Goal: Navigation & Orientation: Find specific page/section

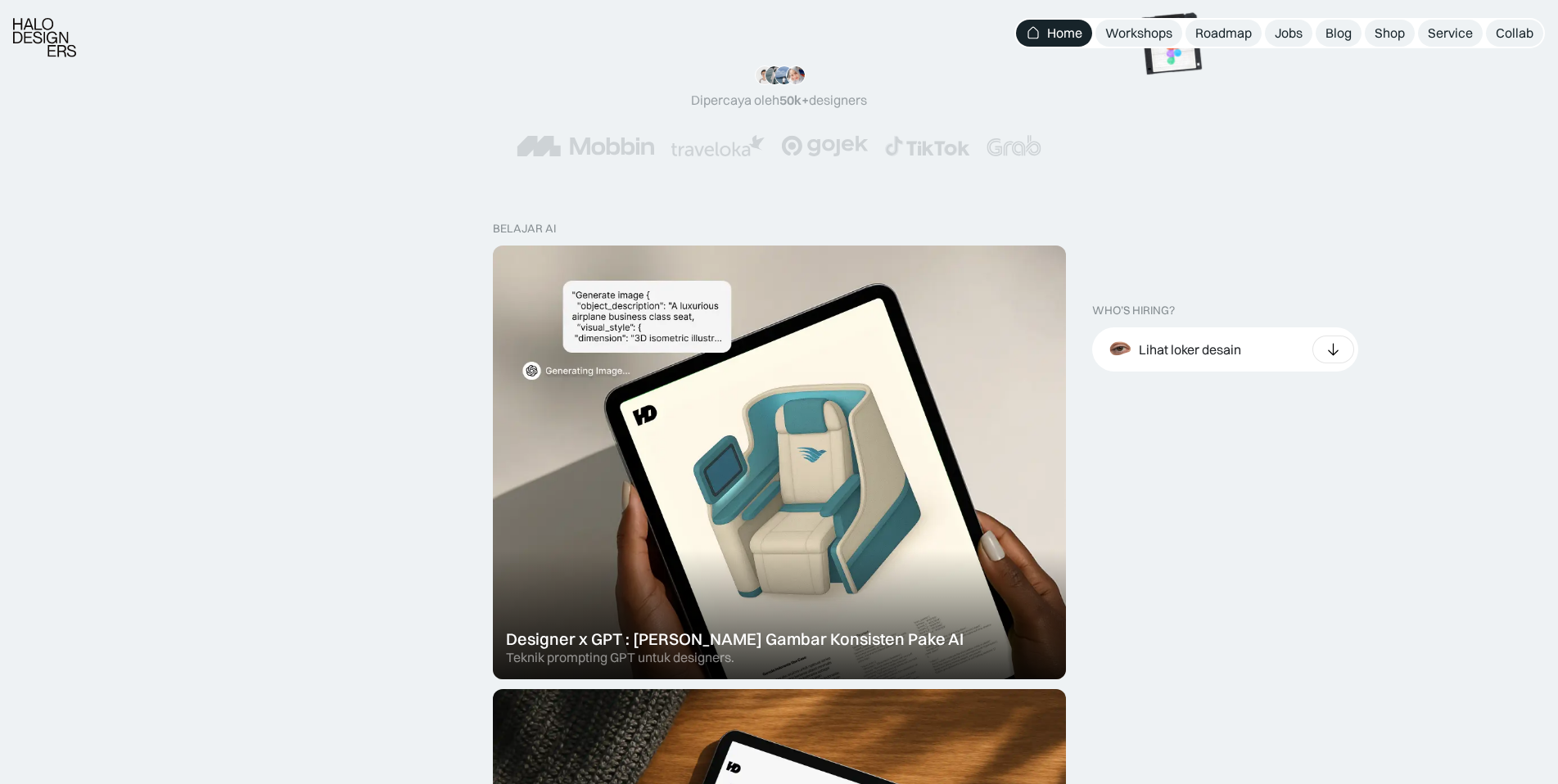
scroll to position [409, 0]
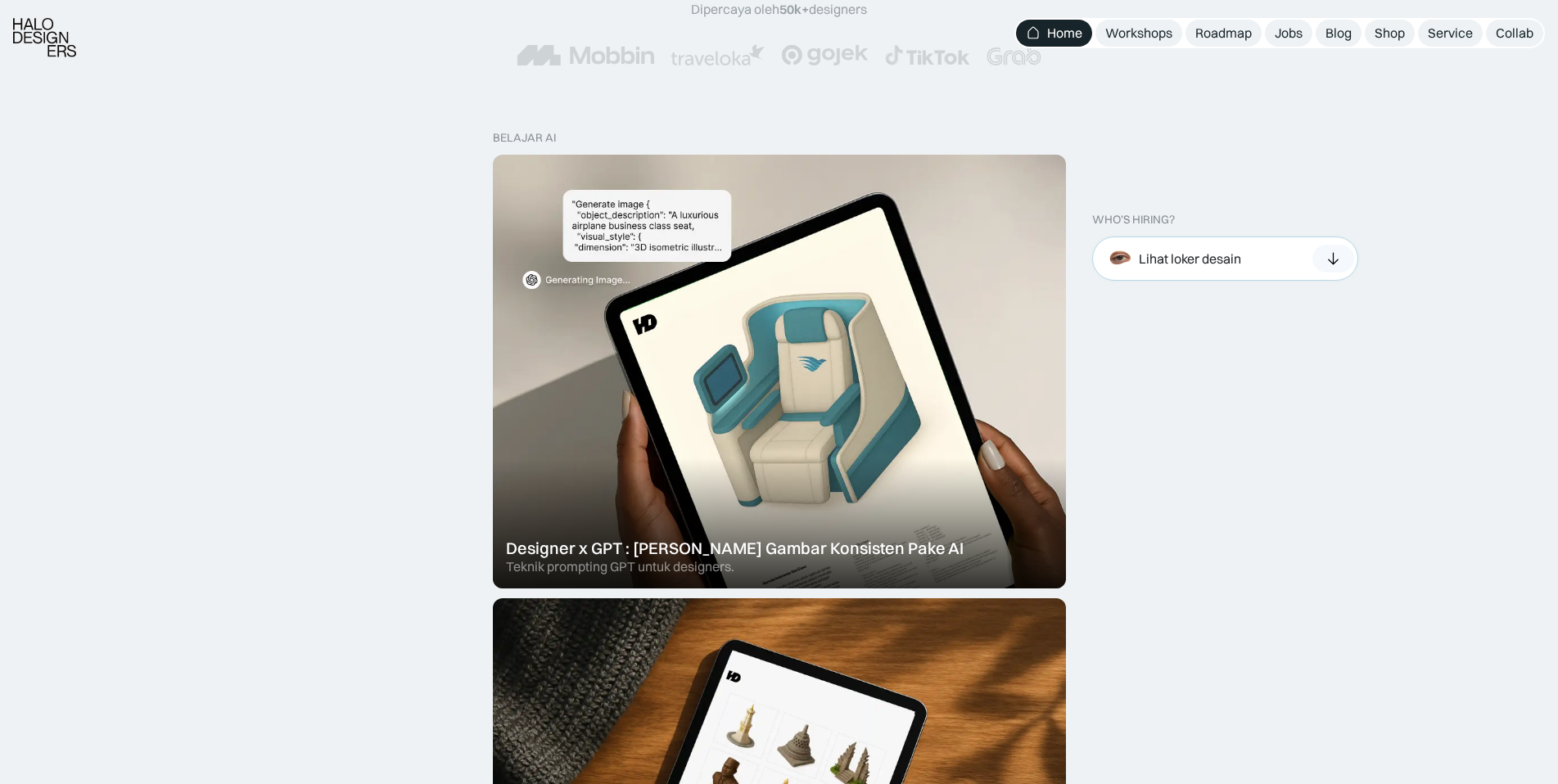
click at [1327, 261] on icon at bounding box center [1333, 258] width 17 height 16
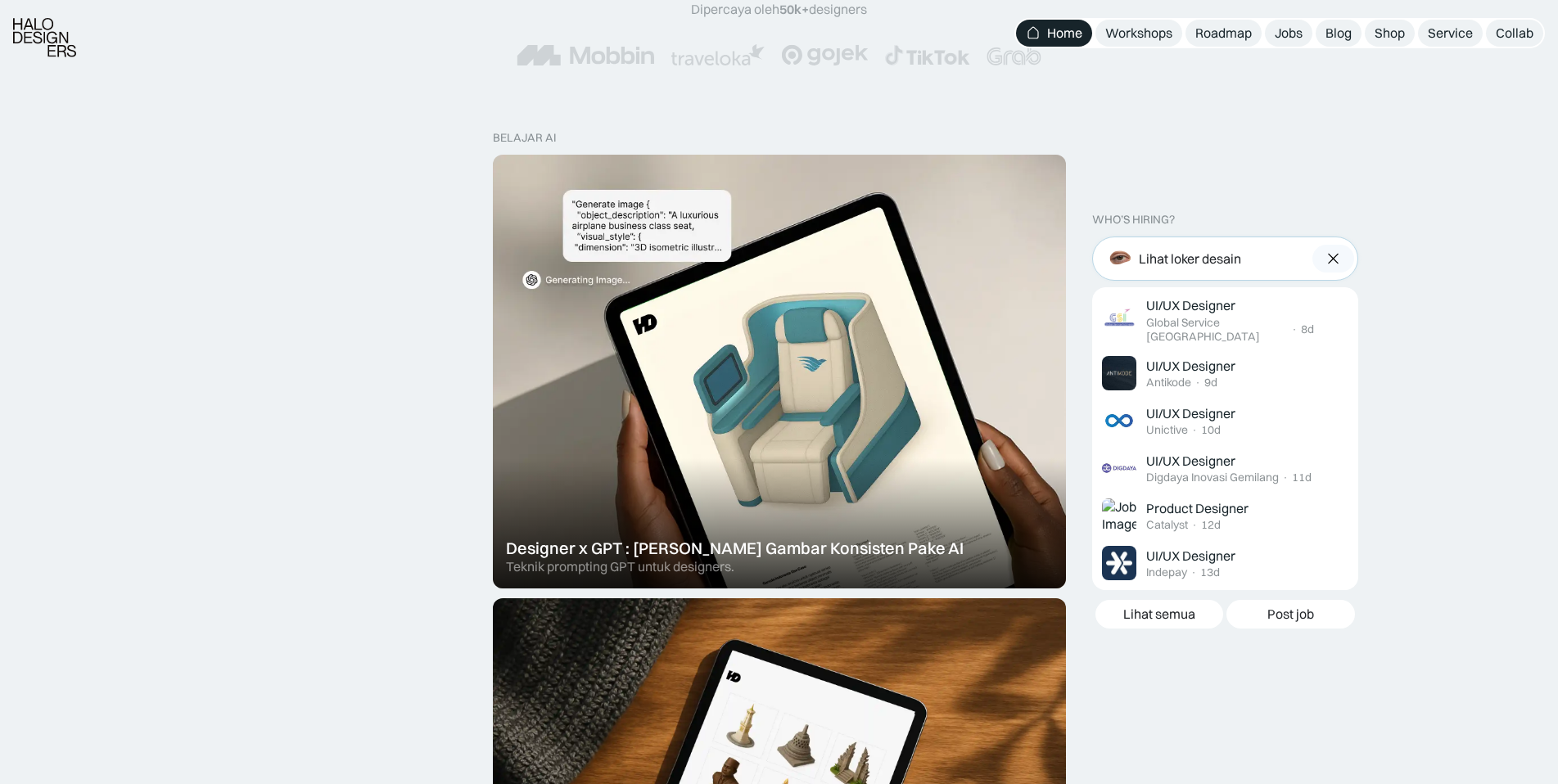
click at [1329, 258] on img at bounding box center [1333, 258] width 17 height 16
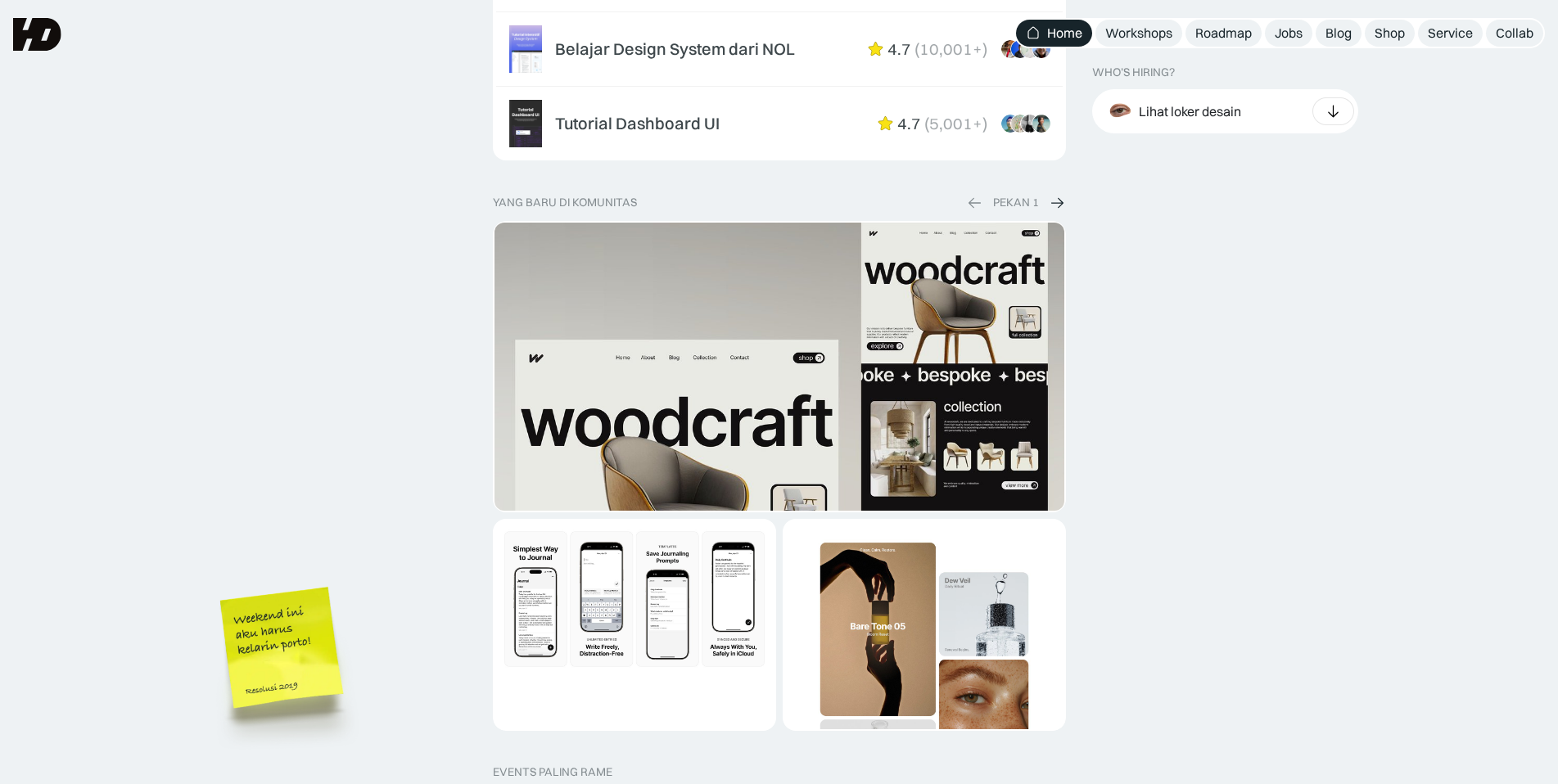
scroll to position [2456, 0]
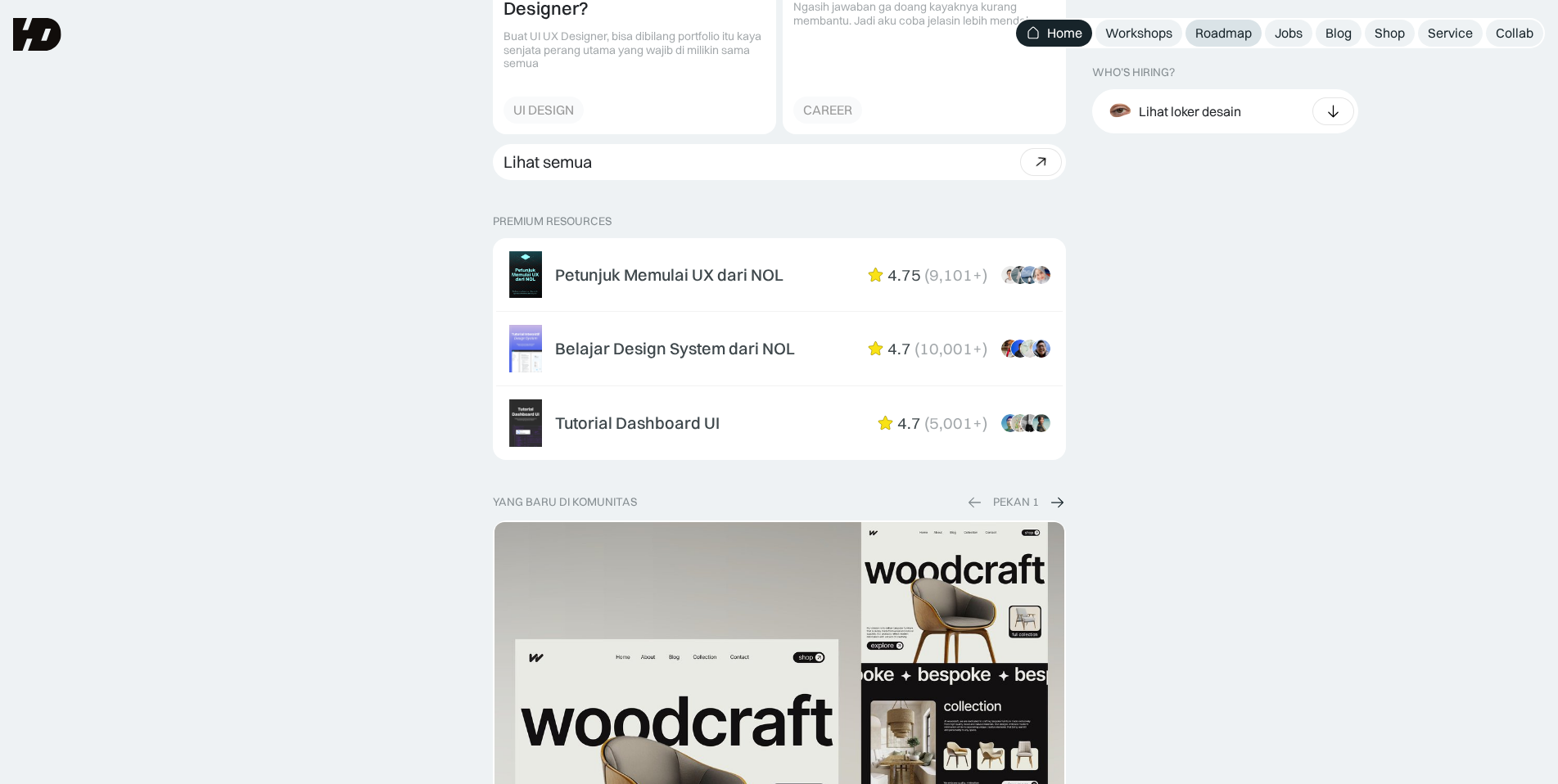
click at [1227, 31] on div "Roadmap" at bounding box center [1223, 33] width 57 height 17
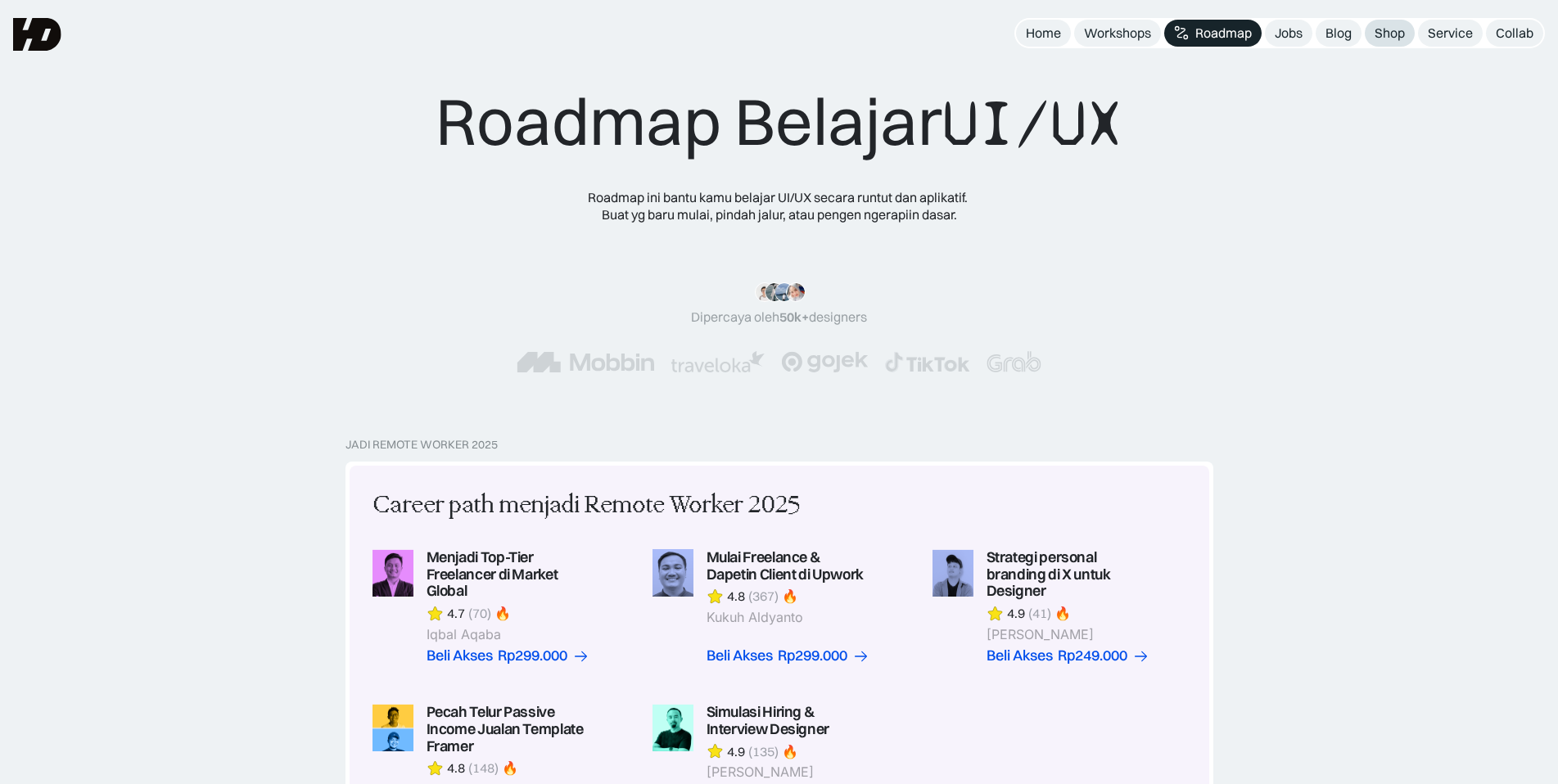
click at [1390, 38] on div "Shop" at bounding box center [1390, 33] width 30 height 17
